Goal: Information Seeking & Learning: Learn about a topic

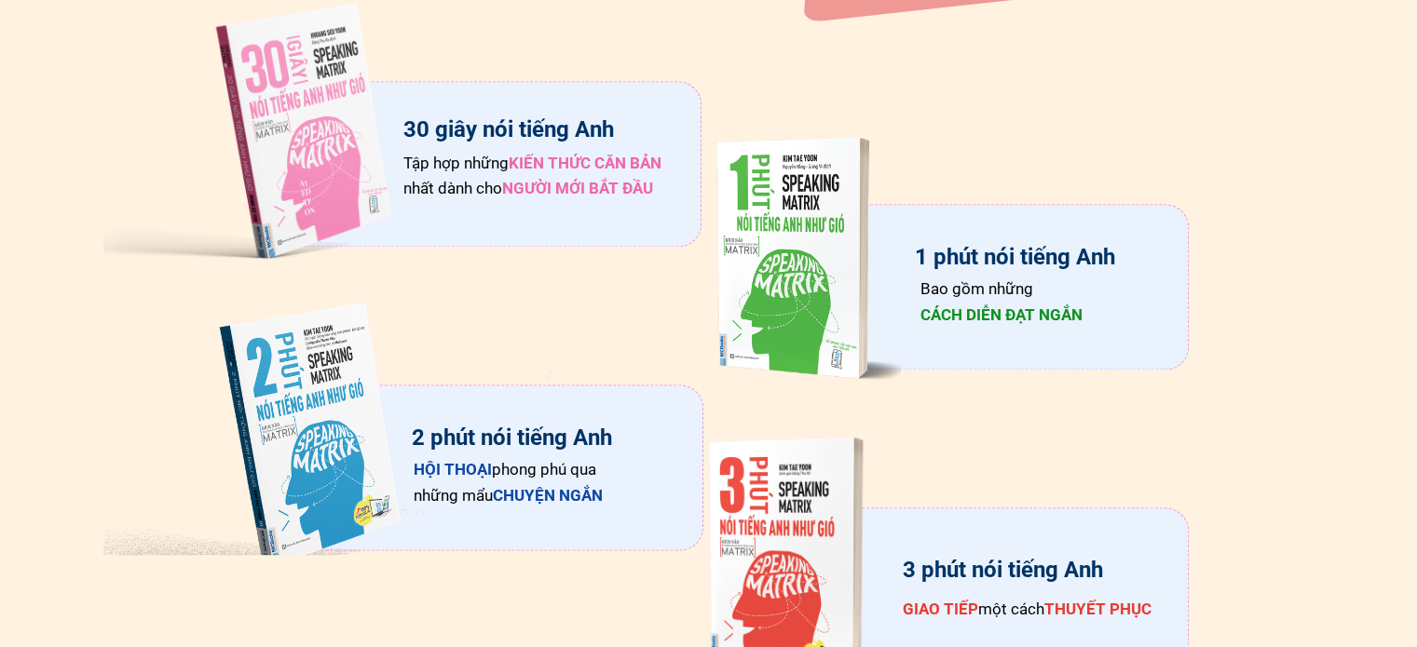
scroll to position [3104, 0]
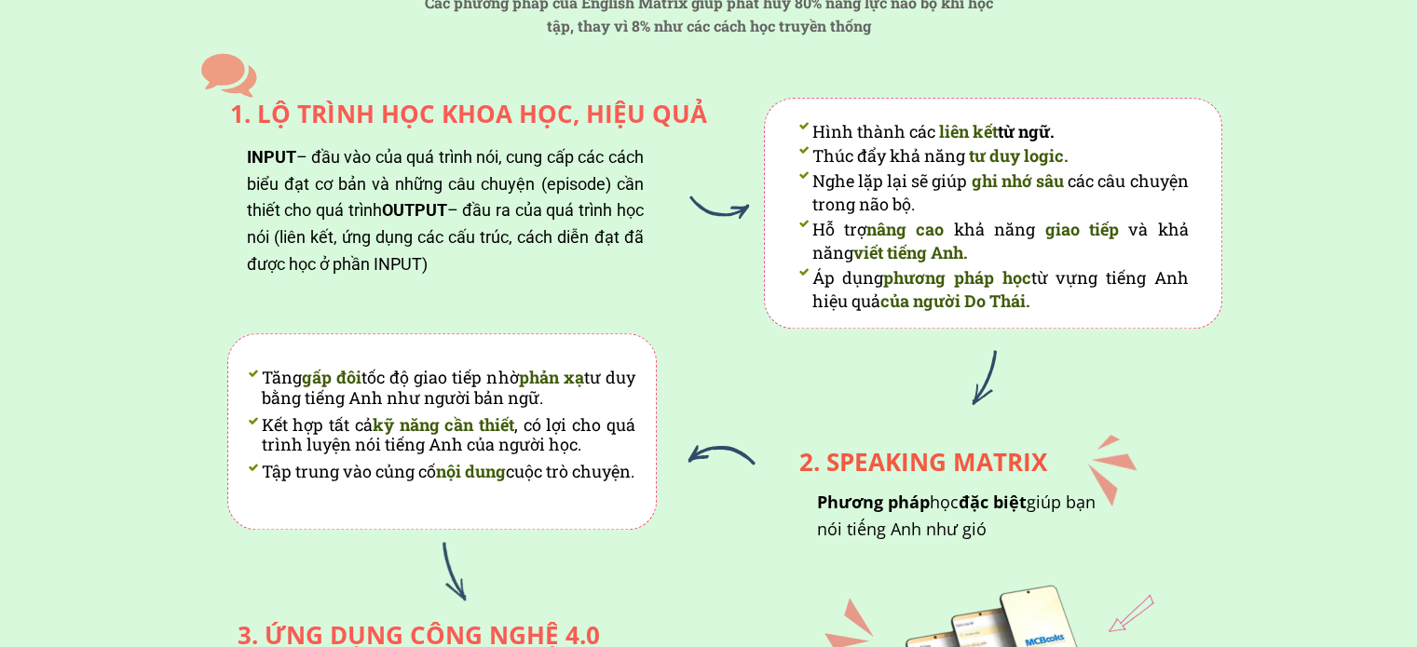
scroll to position [1552, 0]
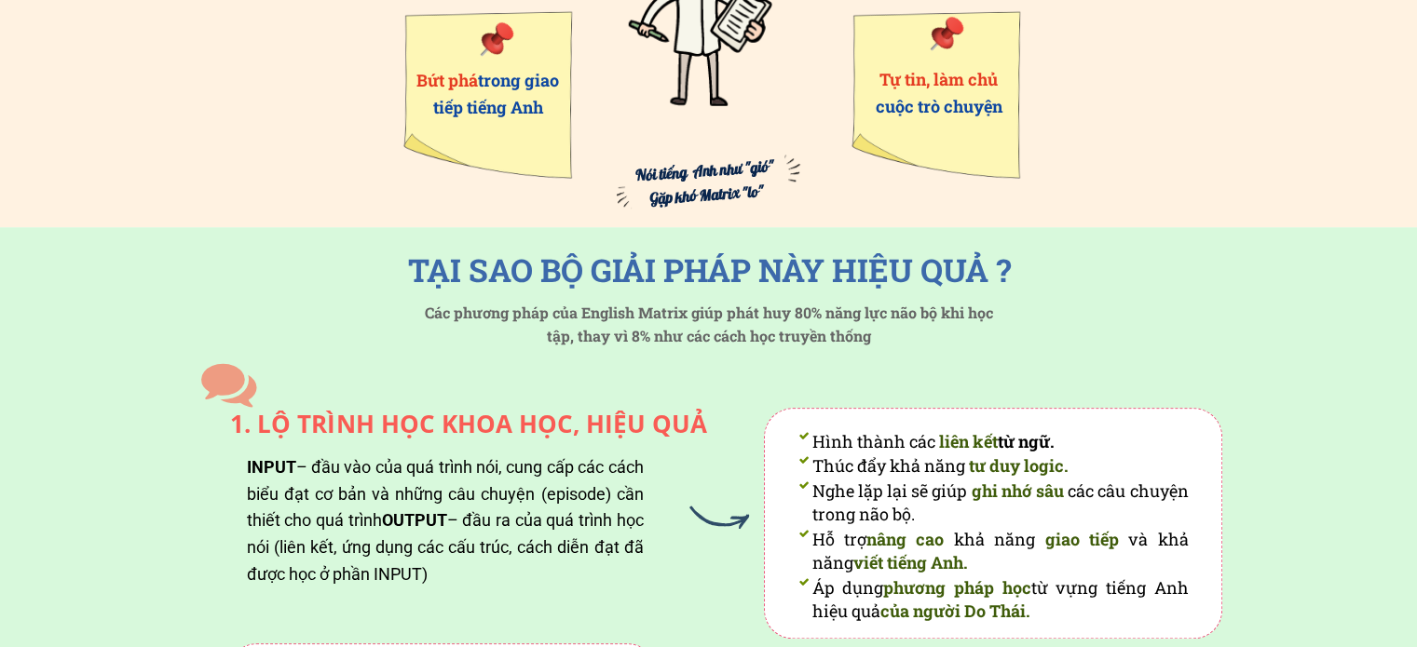
click at [580, 252] on h1 "TẠI SAO BỘ GIẢI PHÁP NÀY HIỆU QUẢ ?" at bounding box center [709, 270] width 621 height 50
click at [585, 253] on h1 "TẠI SAO BỘ GIẢI PHÁP NÀY HIỆU QUẢ ?" at bounding box center [709, 270] width 621 height 50
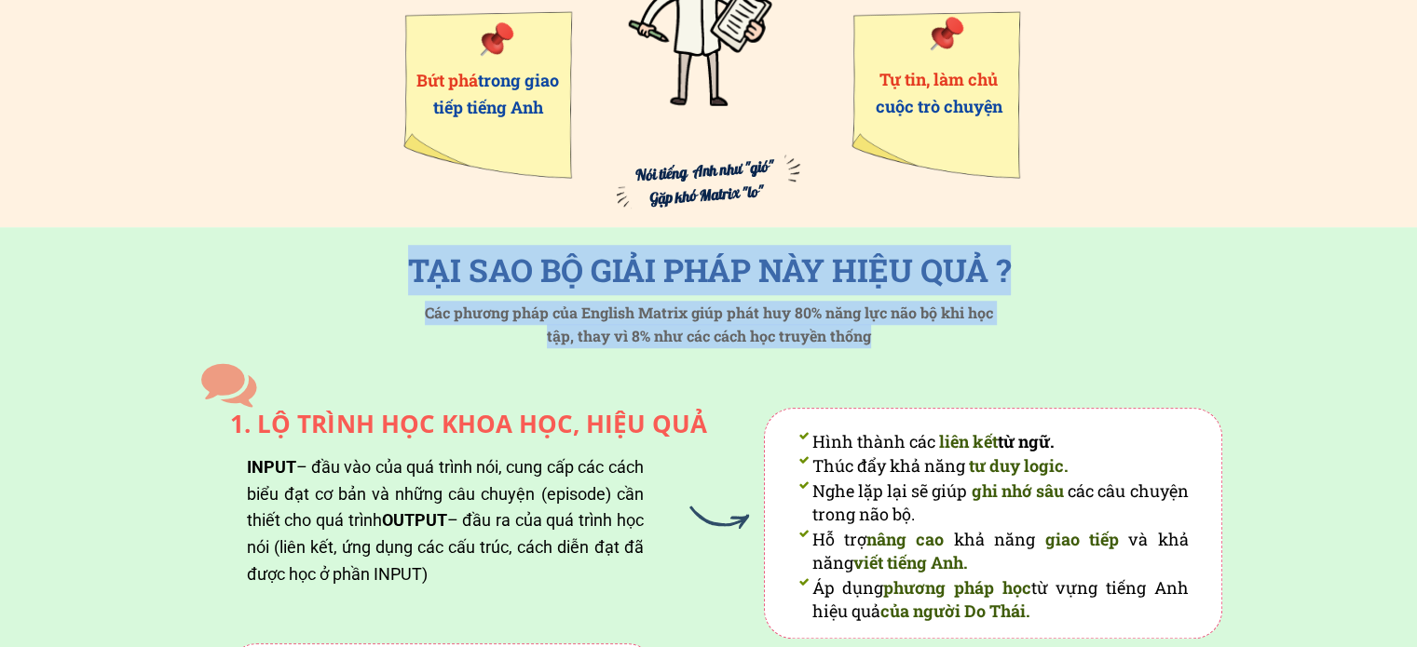
drag, startPoint x: 434, startPoint y: 278, endPoint x: 759, endPoint y: 364, distance: 336.4
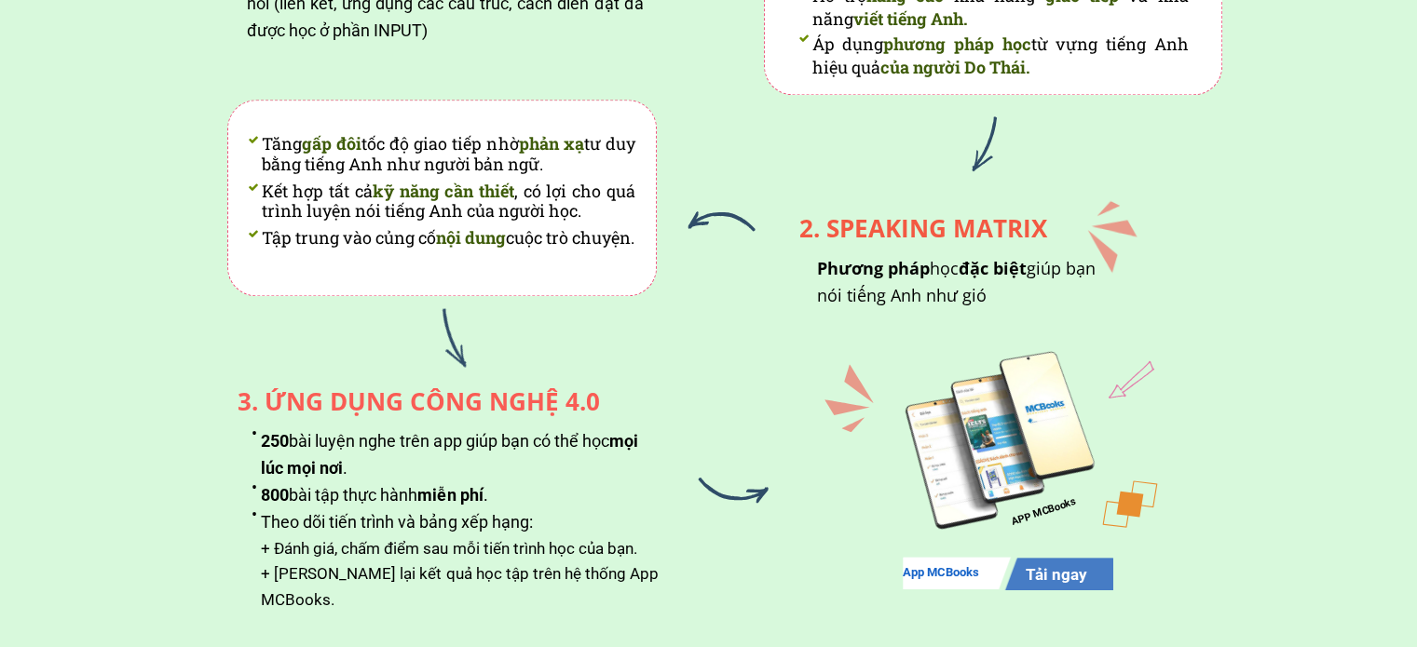
scroll to position [2173, 0]
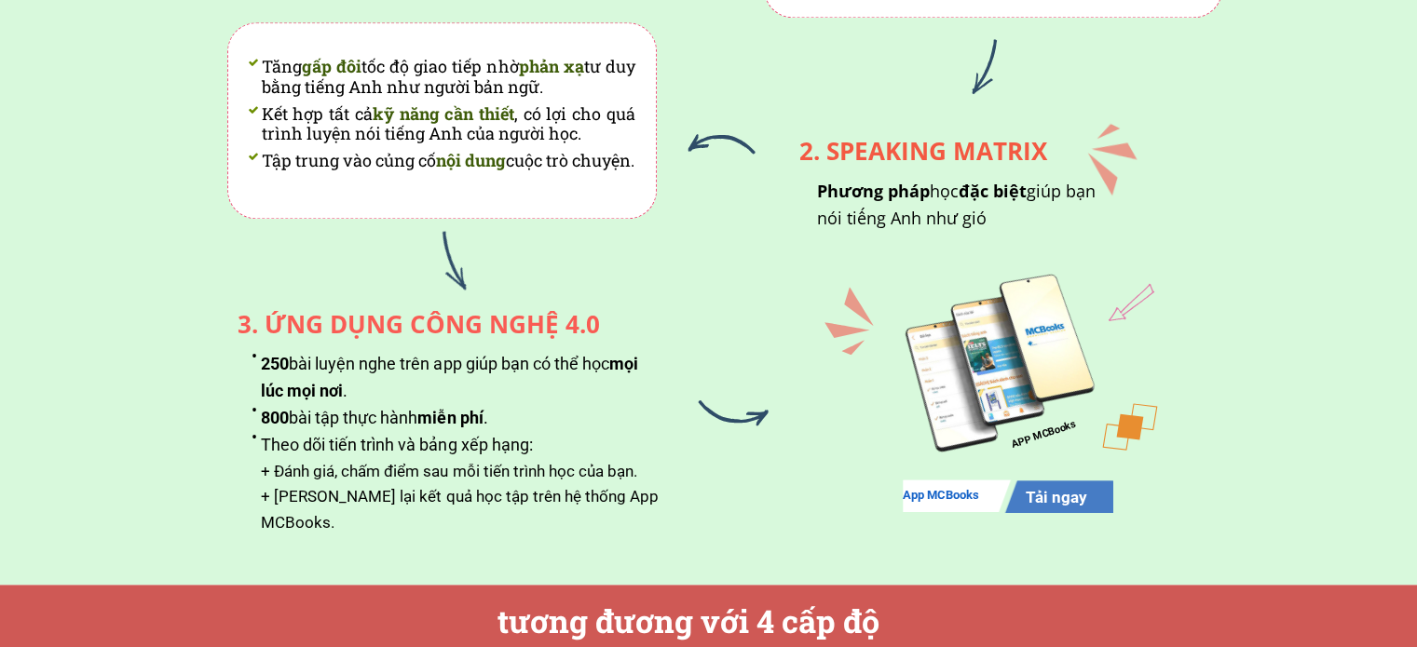
click at [627, 171] on li "Tập trung vào củng cố nội dung cuộc trò chuyện." at bounding box center [441, 161] width 387 height 20
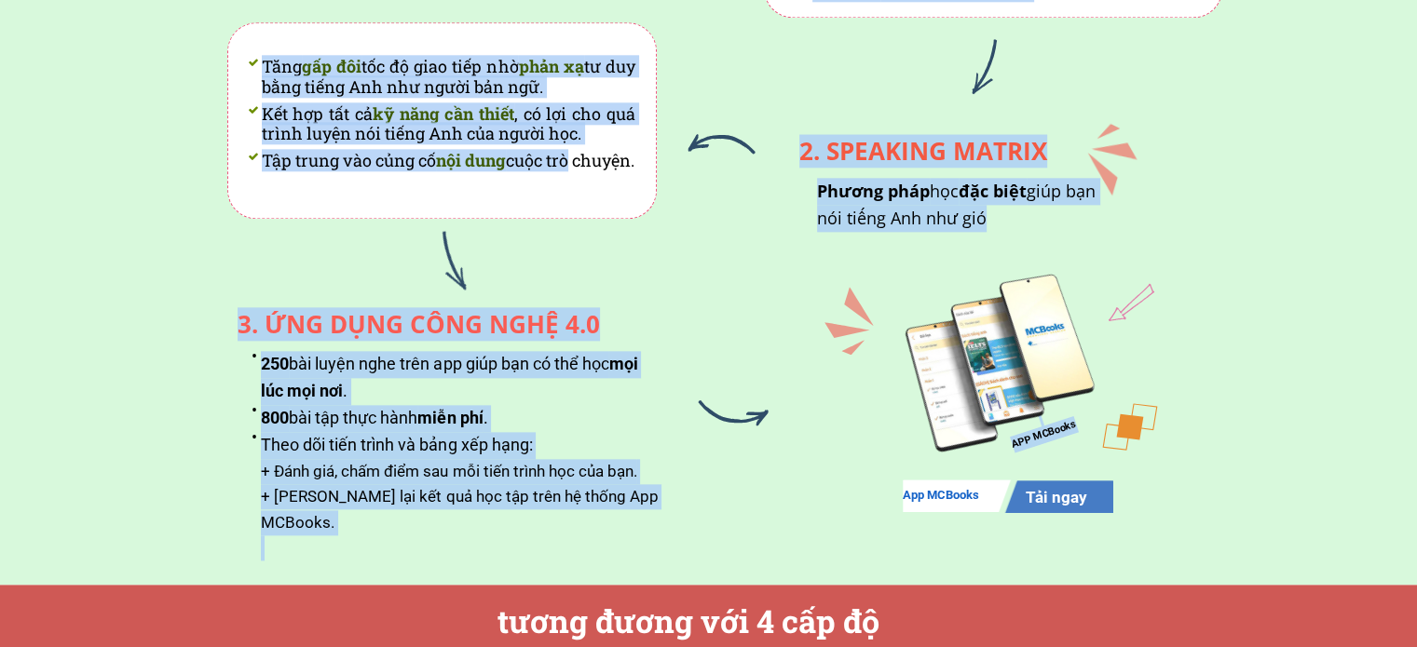
click at [626, 162] on li "Tập trung vào củng cố nội dung cuộc trò chuyện." at bounding box center [441, 161] width 387 height 20
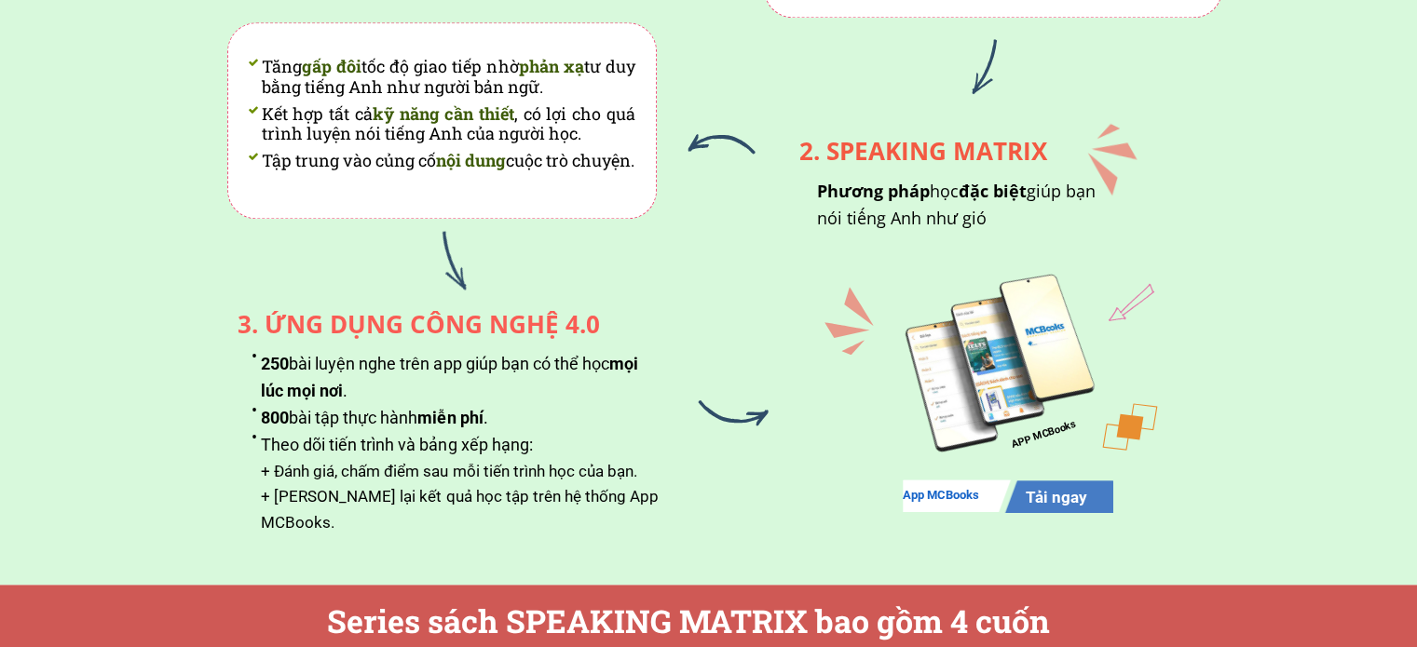
click at [370, 171] on li "Tập trung vào củng cố nội dung cuộc trò chuyện." at bounding box center [441, 161] width 387 height 20
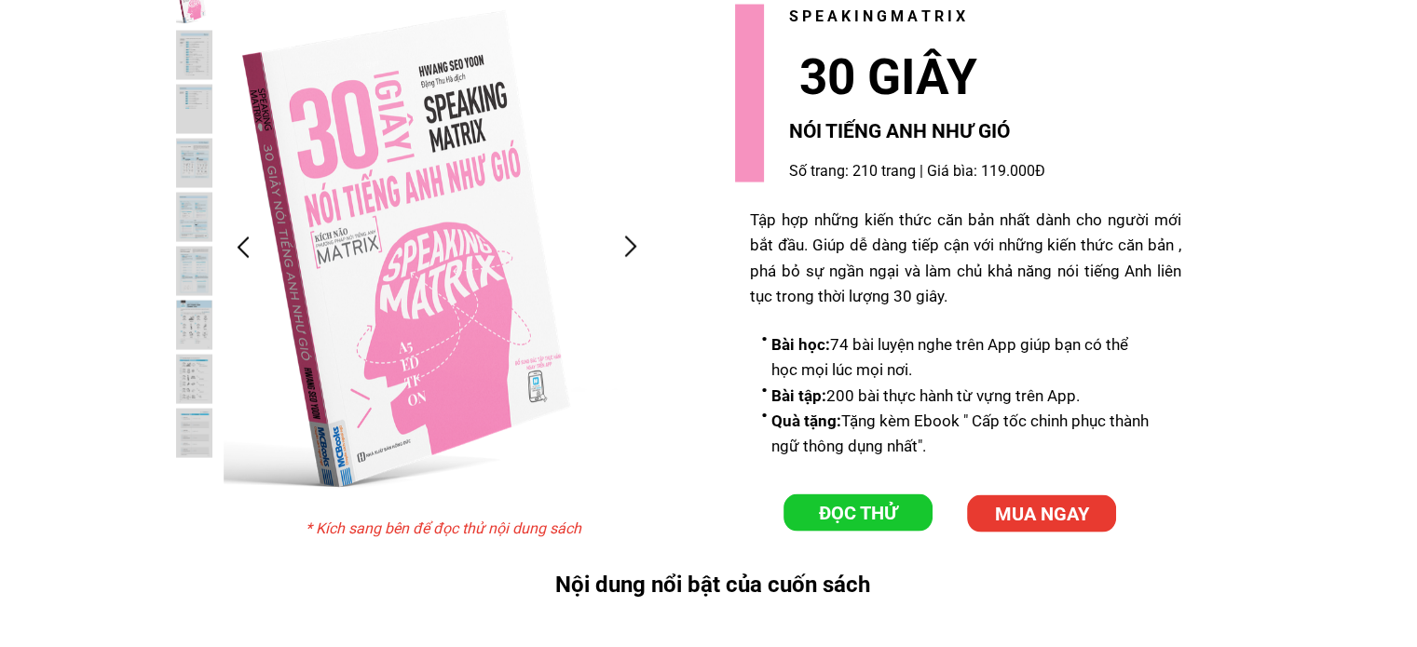
scroll to position [3725, 0]
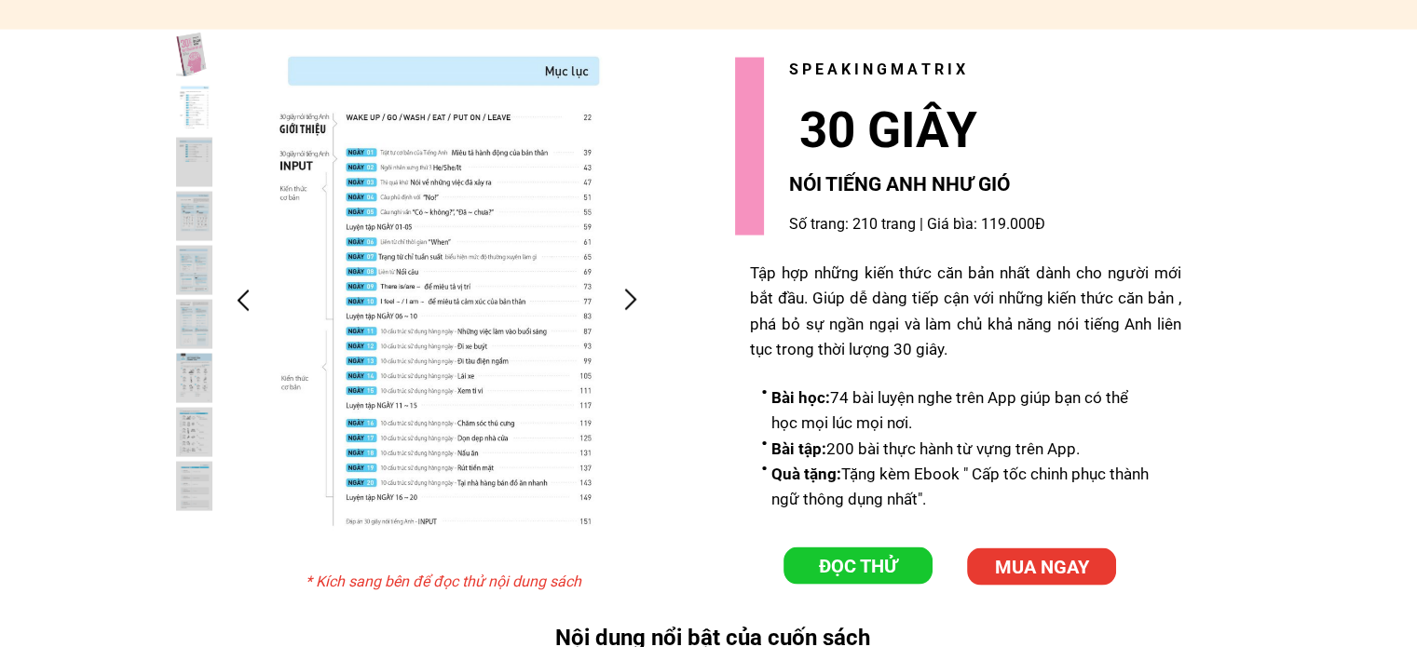
click at [638, 309] on div at bounding box center [631, 300] width 31 height 31
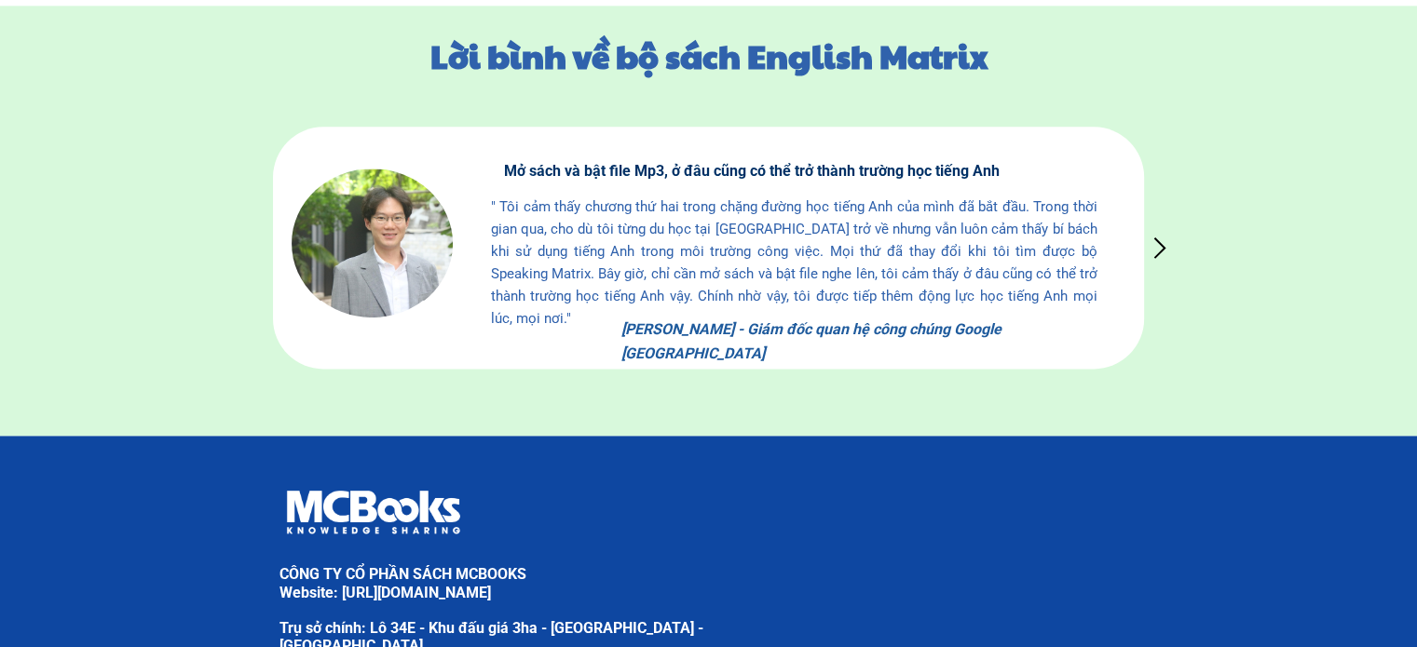
scroll to position [9843, 0]
